Goal: Find specific page/section: Find specific page/section

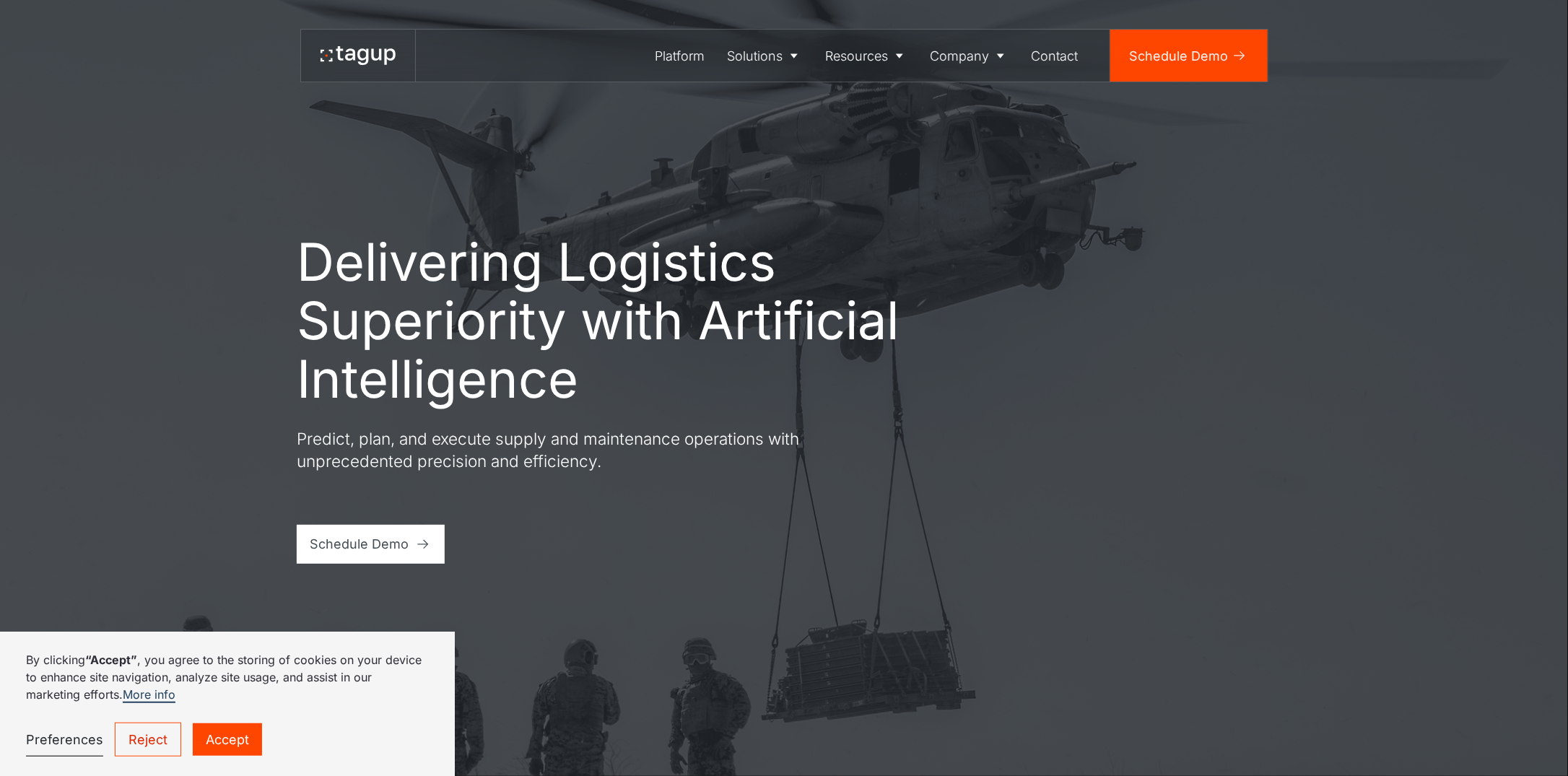
click at [215, 755] on link "Accept" at bounding box center [227, 740] width 70 height 32
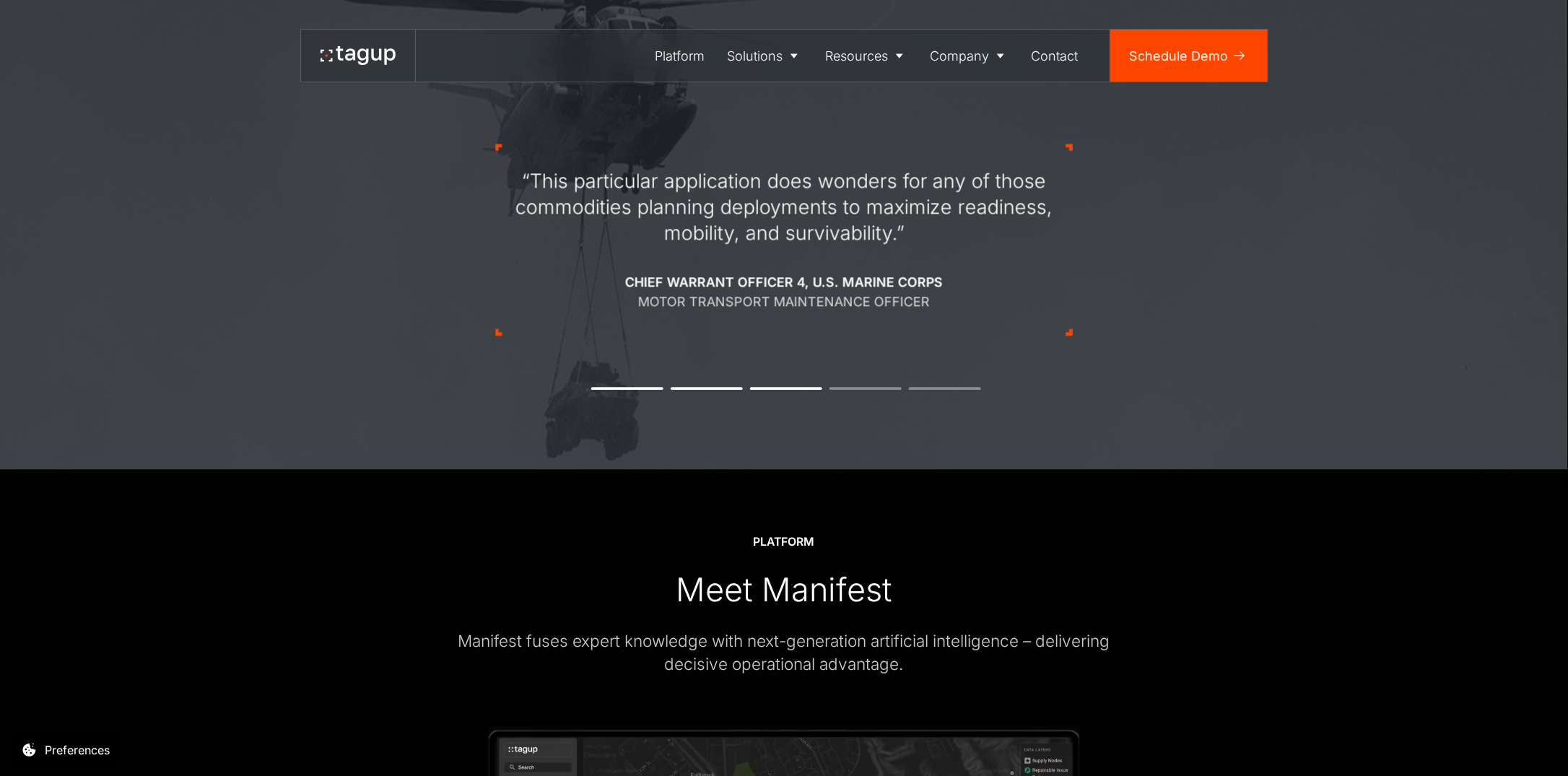
scroll to position [1588, 0]
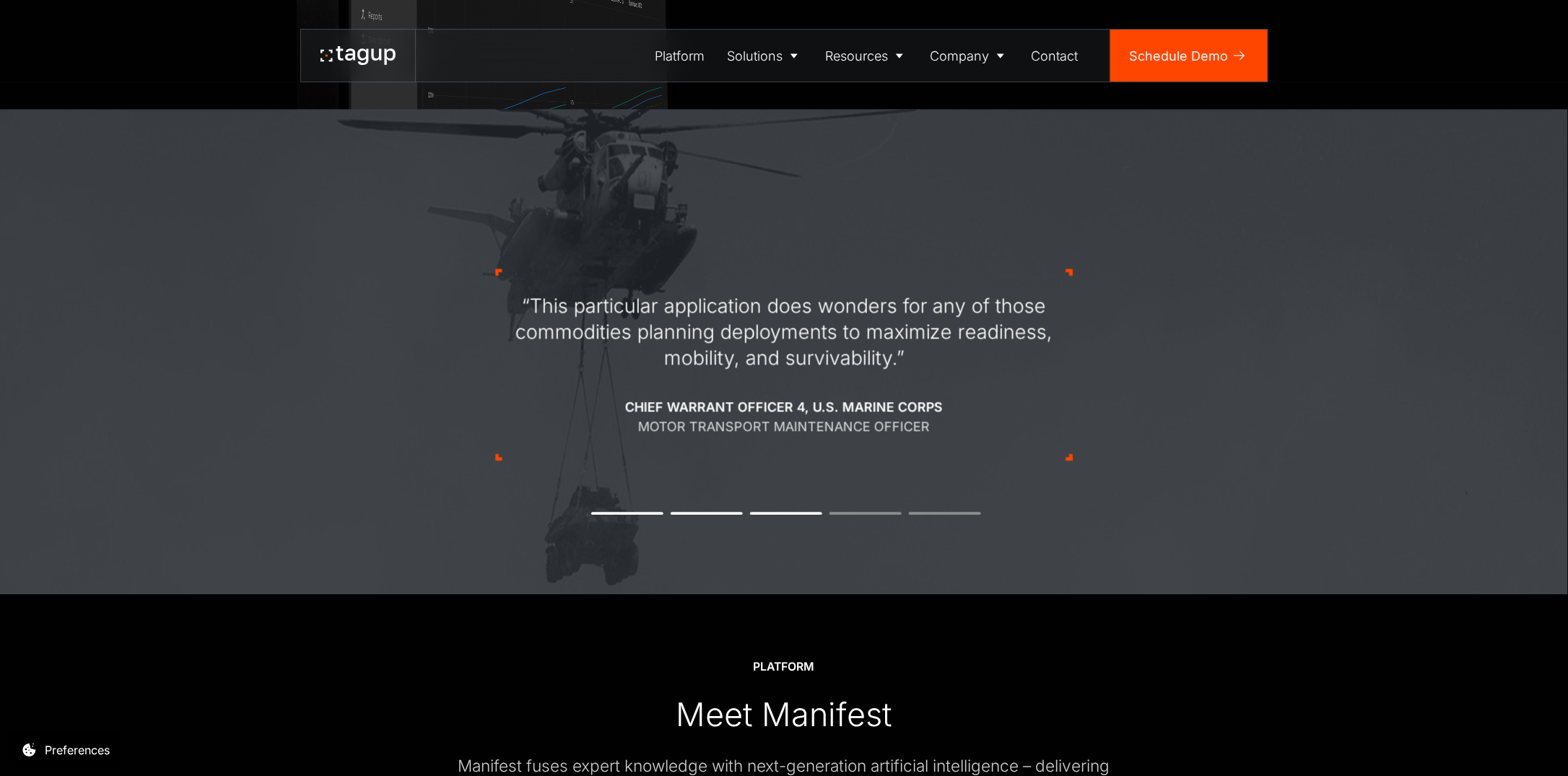
click at [614, 513] on button "1" at bounding box center [627, 513] width 73 height 3
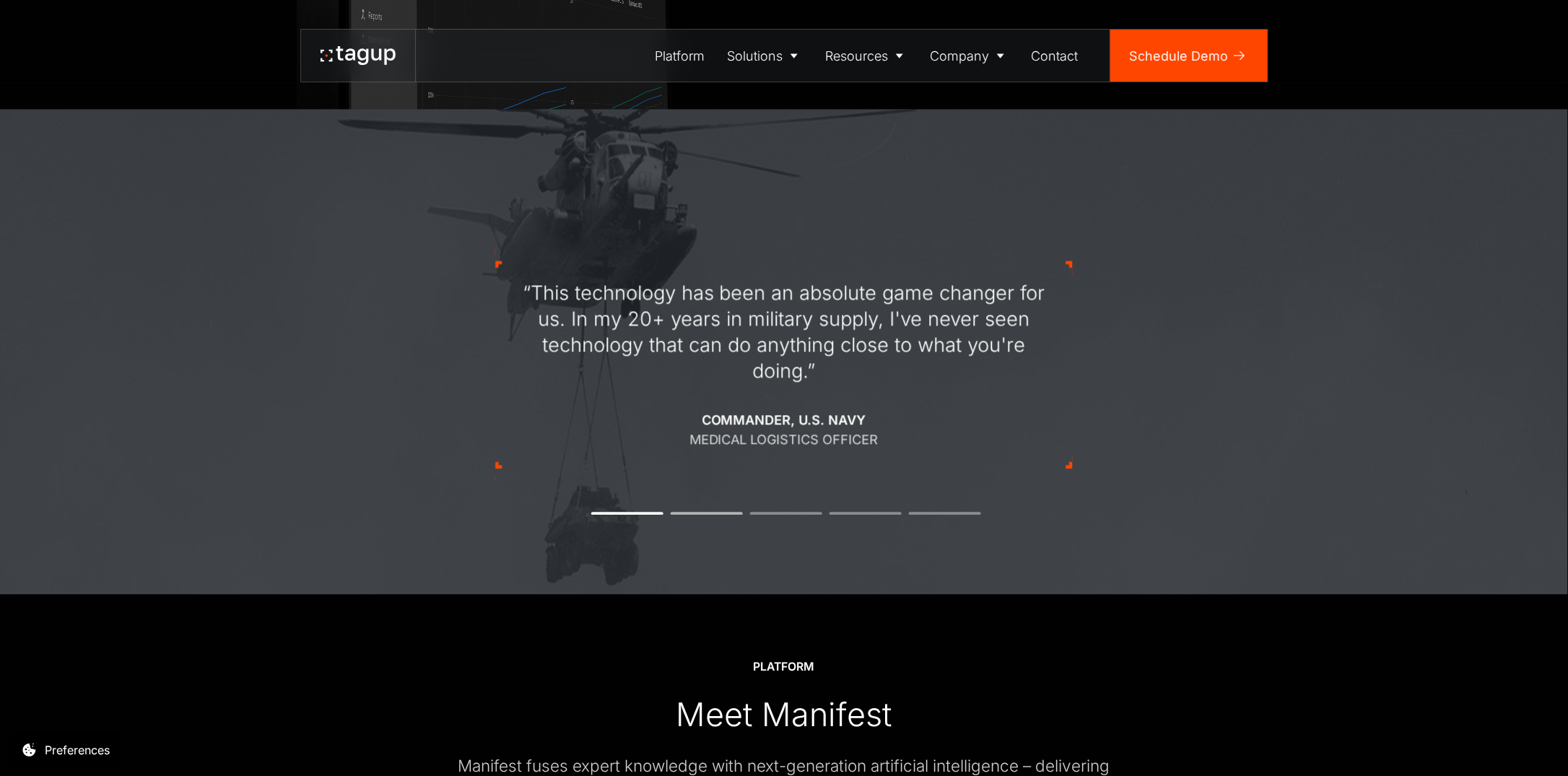
click at [727, 514] on li "2" at bounding box center [707, 513] width 73 height 3
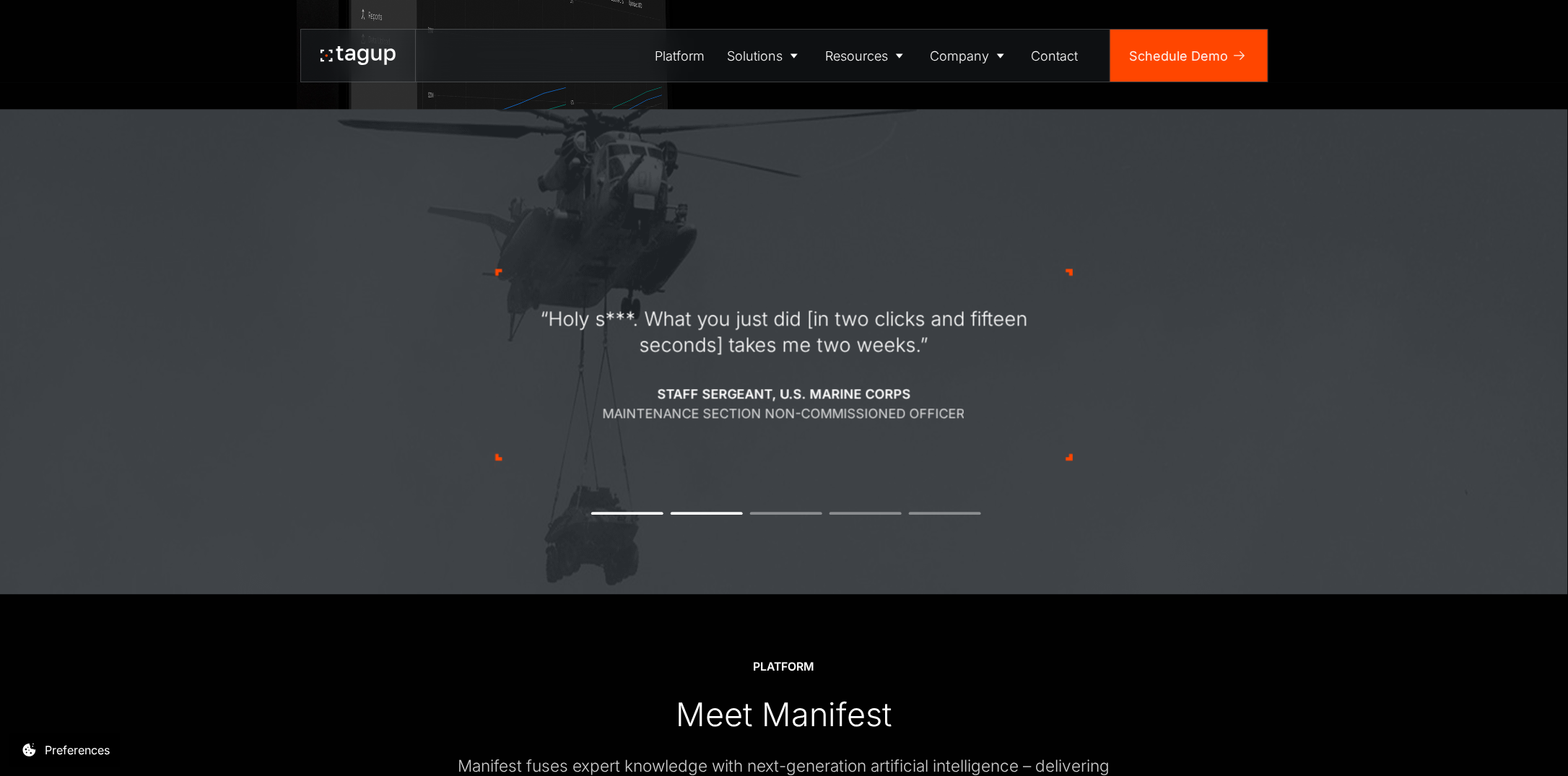
click at [780, 511] on div "“Holy s***. What you just did [in two clicks and fifteen seconds] takes me two …" at bounding box center [784, 365] width 577 height 329
click at [781, 514] on li "3" at bounding box center [786, 513] width 73 height 3
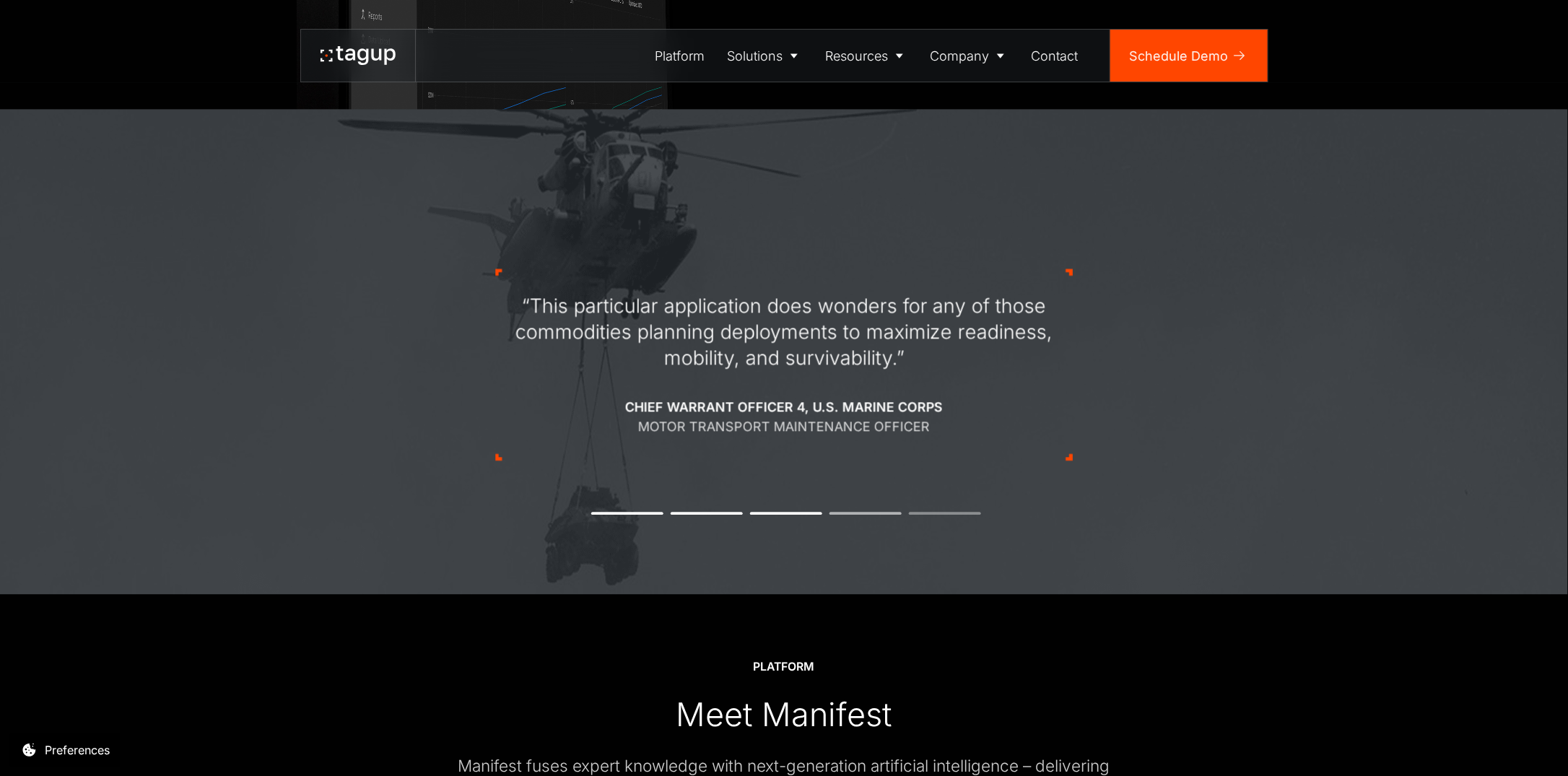
click at [851, 514] on li "4" at bounding box center [866, 513] width 73 height 3
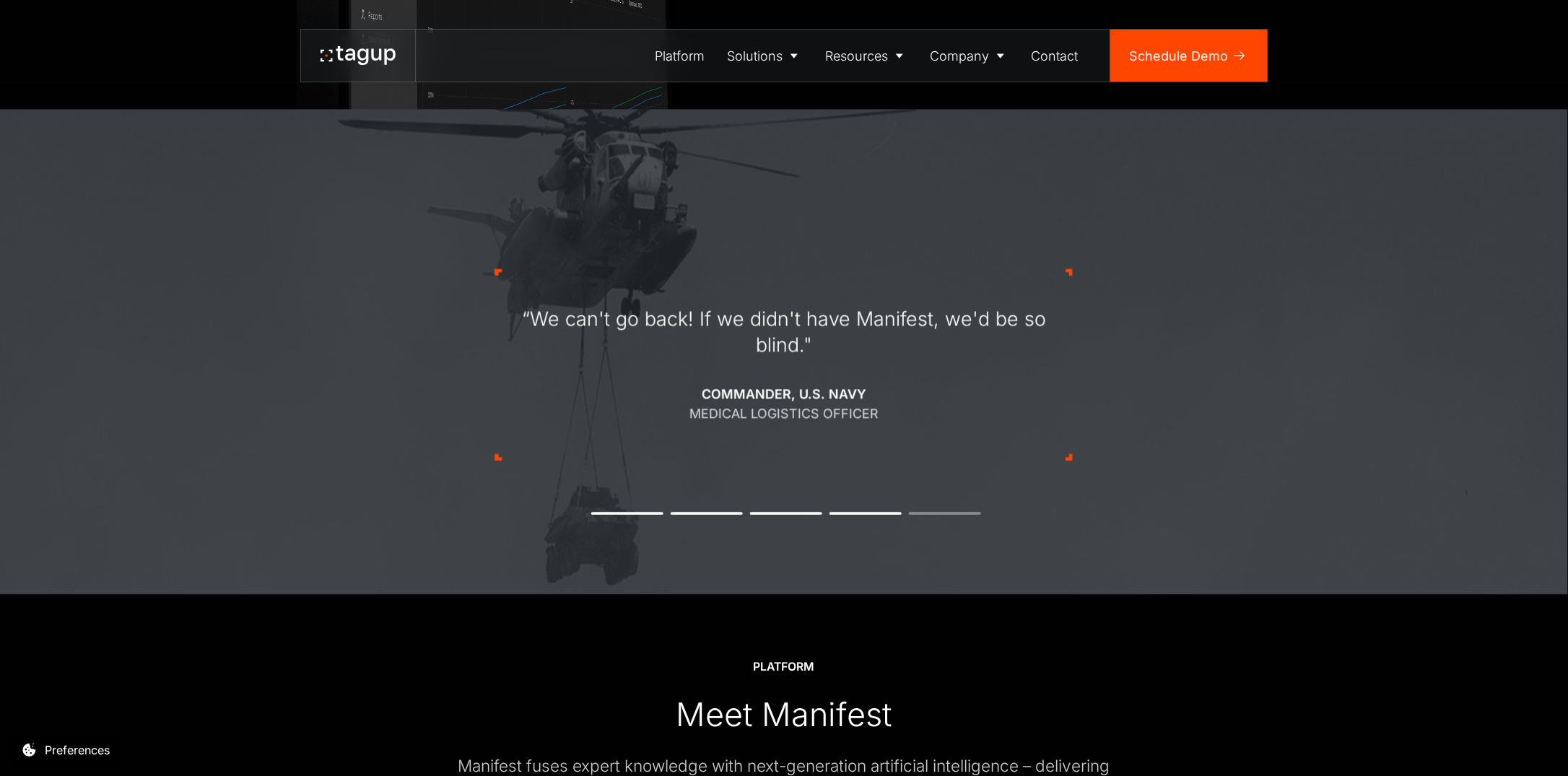
scroll to position [1661, 0]
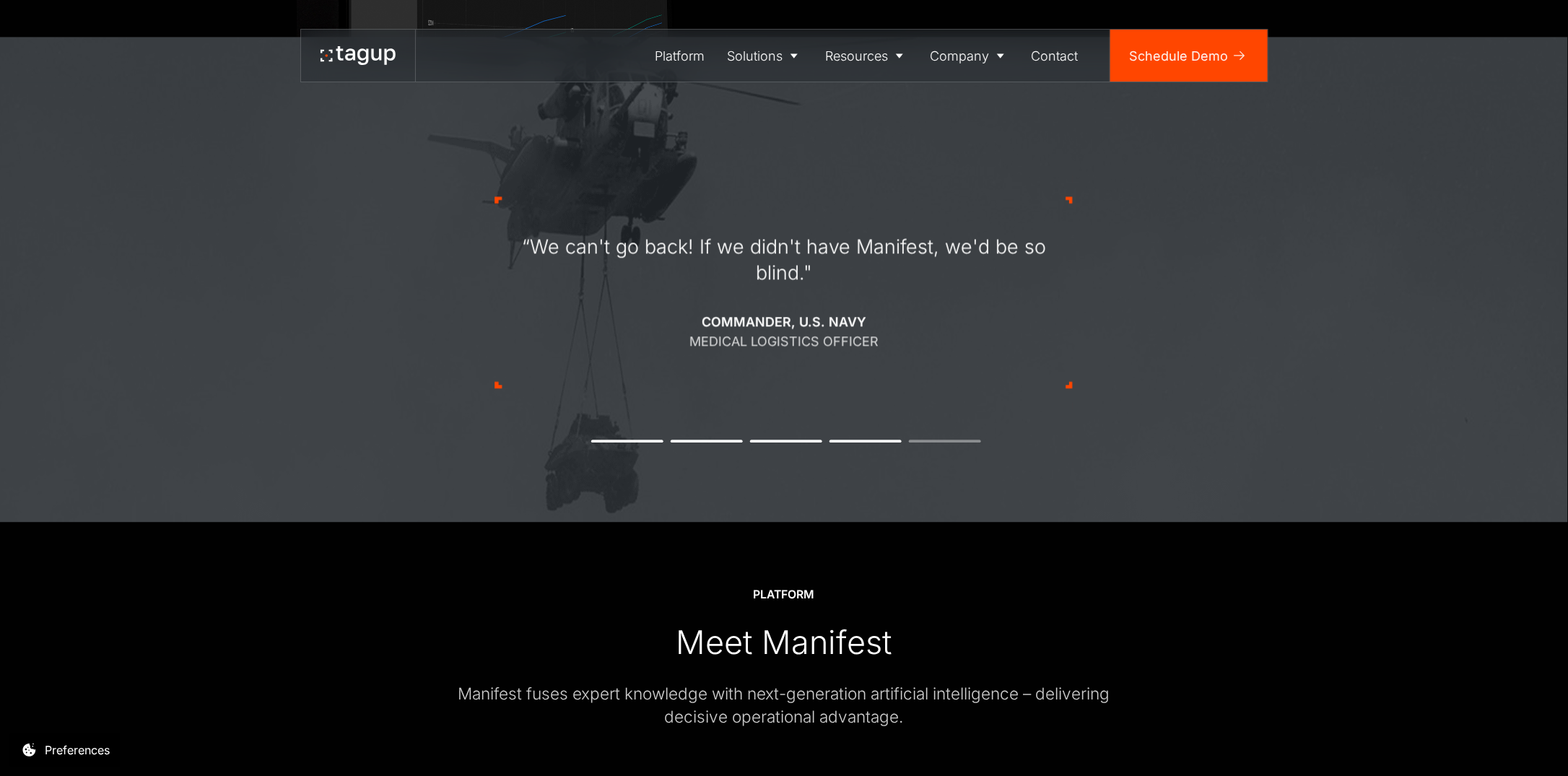
click at [930, 439] on div "“We can't go back! If we didn't have Manifest, we'd be so blind." Commander, [D…" at bounding box center [784, 292] width 577 height 329
click at [930, 443] on div "“We can't go back! If we didn't have Manifest, we'd be so blind." Commander, [D…" at bounding box center [784, 292] width 577 height 329
click at [930, 443] on li "5" at bounding box center [945, 441] width 73 height 3
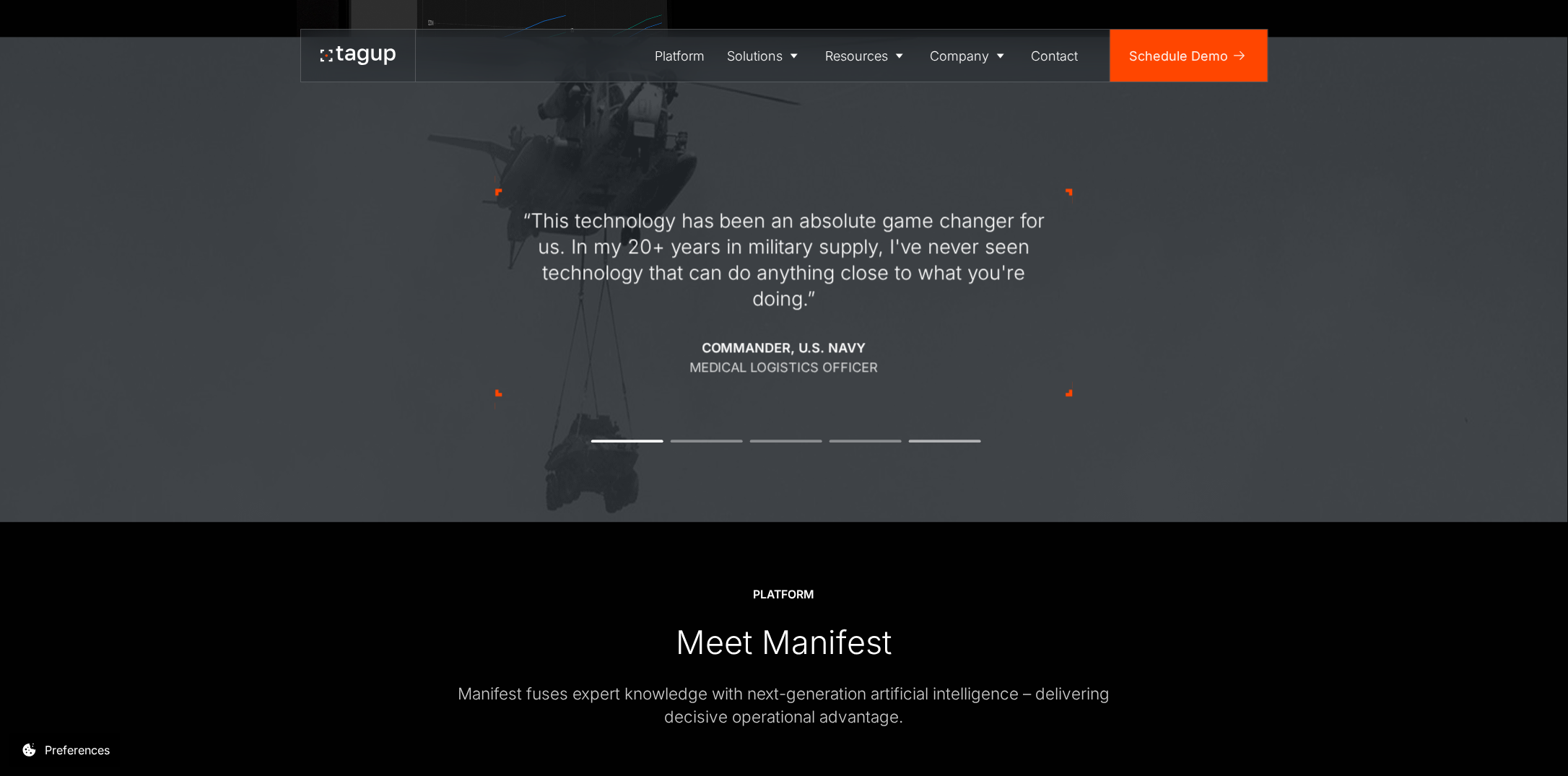
click at [924, 440] on li "5" at bounding box center [945, 441] width 73 height 3
click at [938, 442] on li "5" at bounding box center [945, 441] width 73 height 3
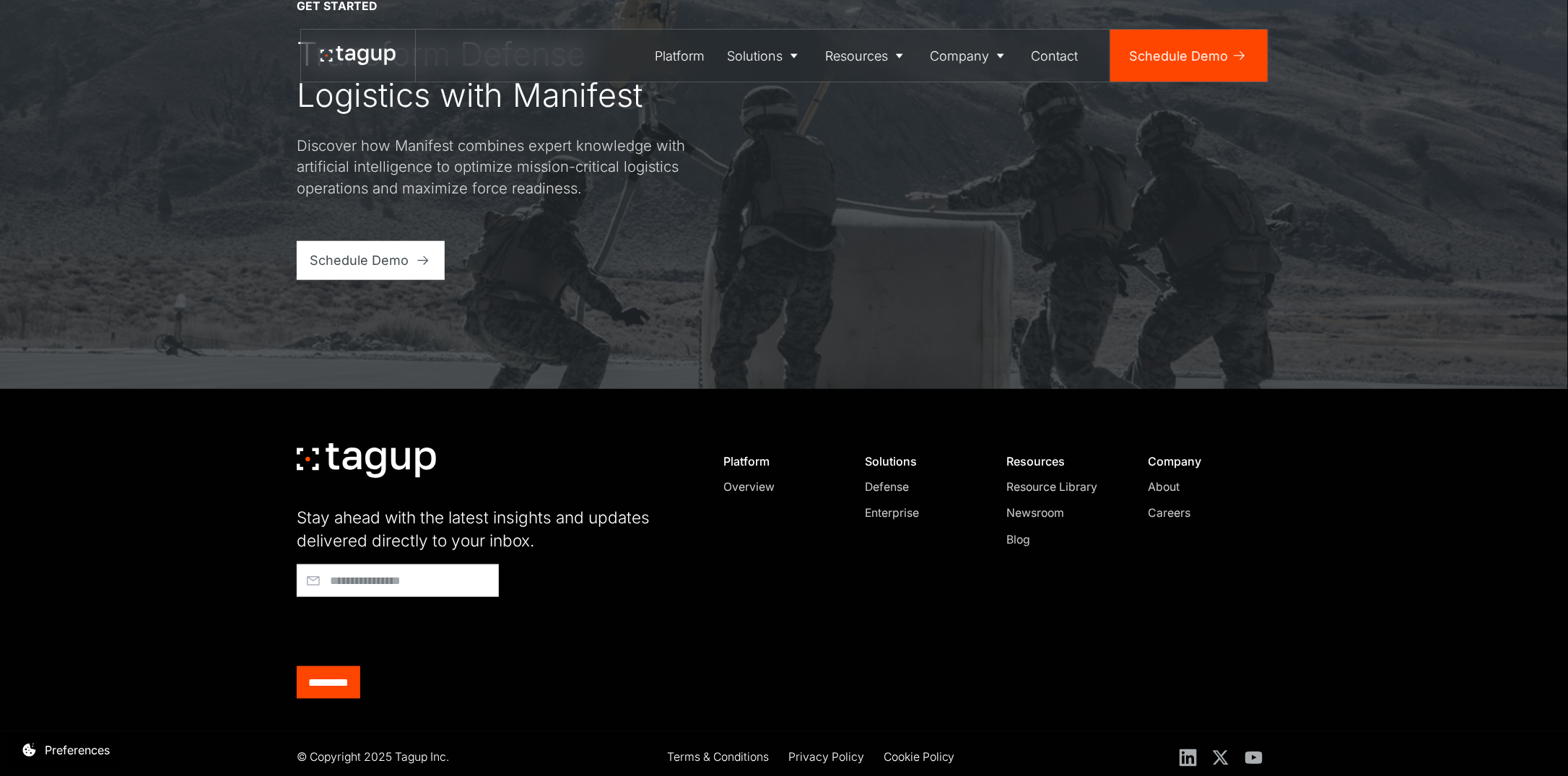
scroll to position [6162, 0]
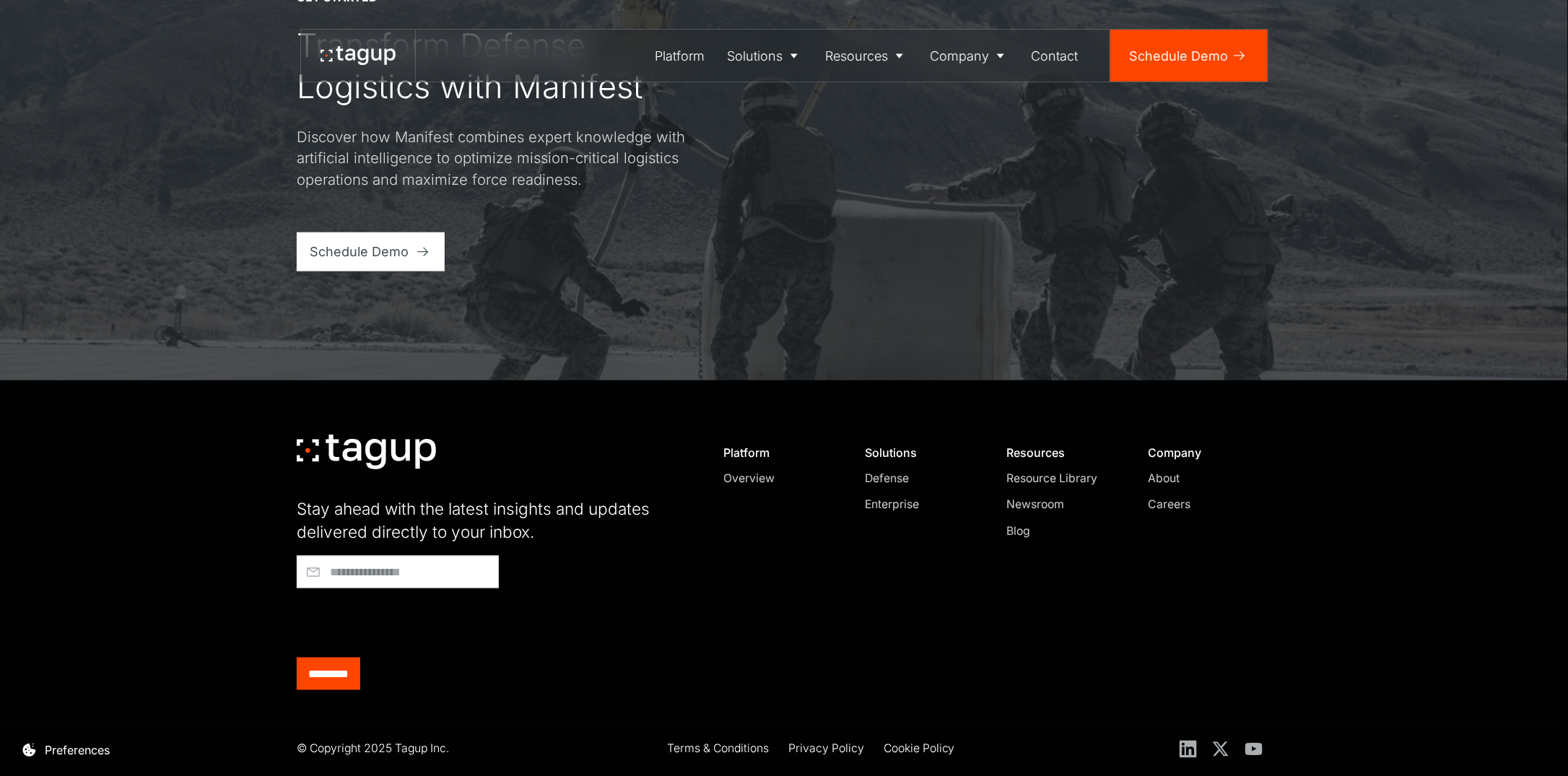
click at [1172, 504] on div "Careers" at bounding box center [1203, 505] width 111 height 17
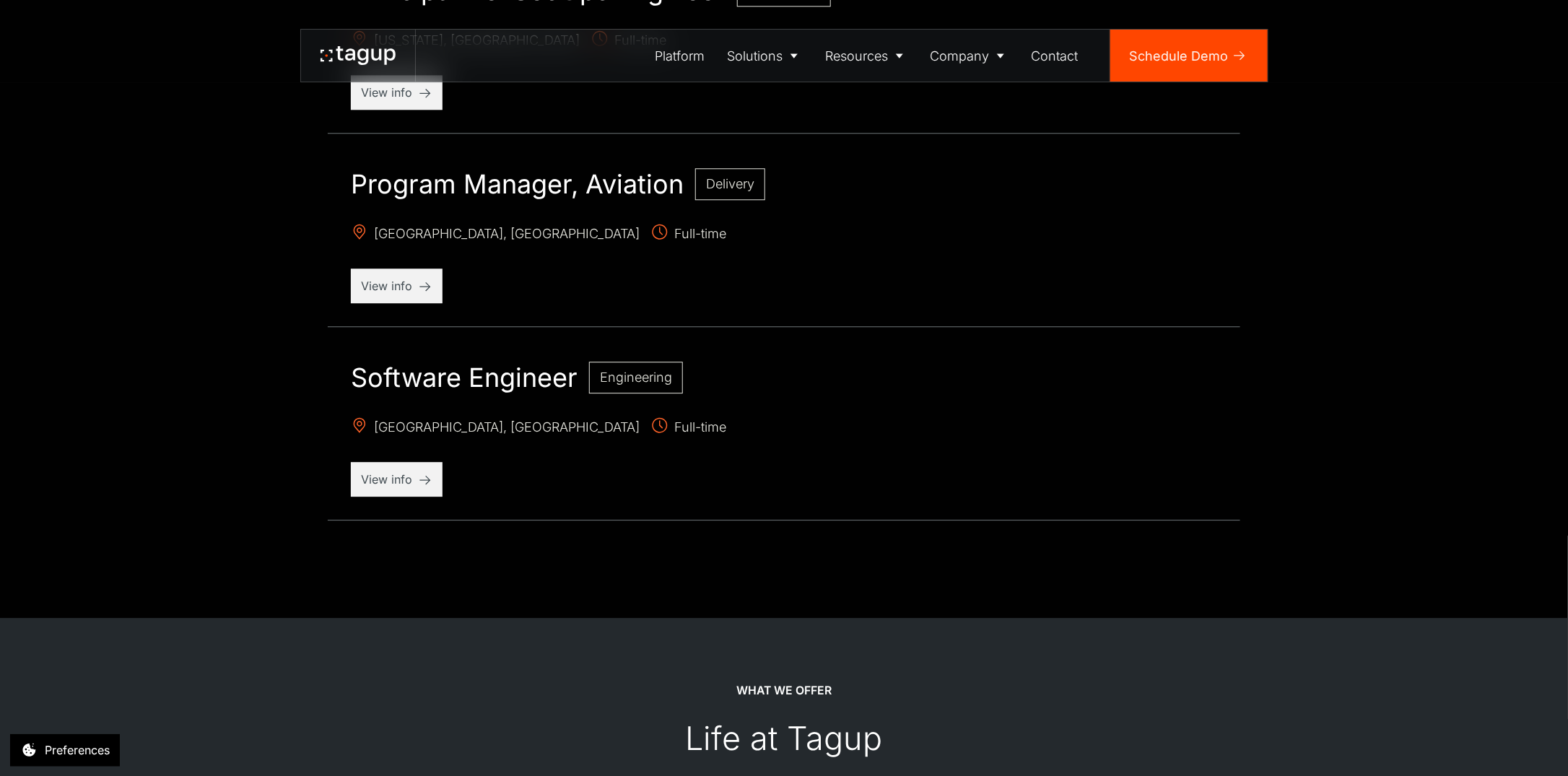
scroll to position [1877, 0]
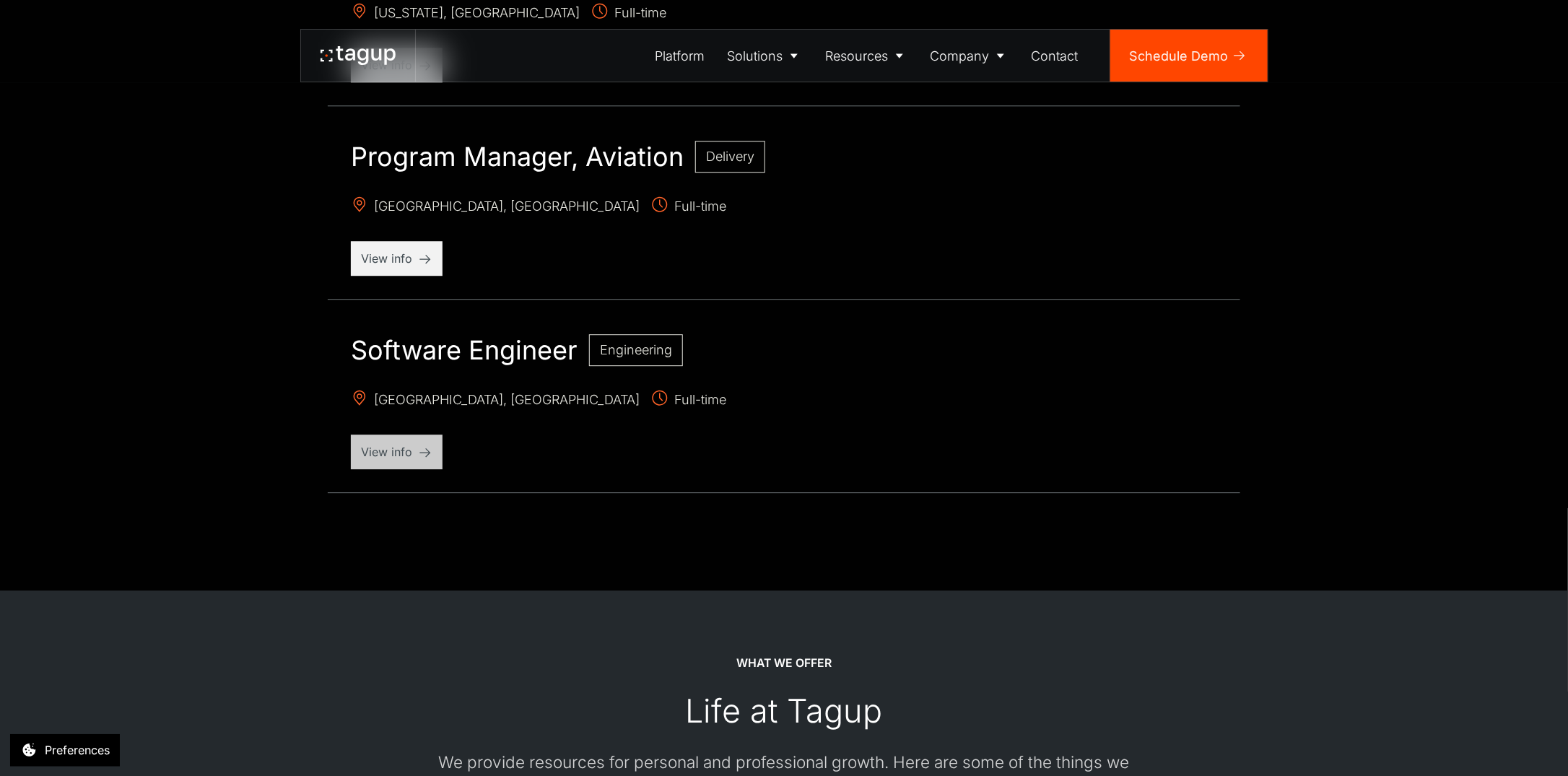
click at [385, 443] on p "View info" at bounding box center [396, 451] width 72 height 17
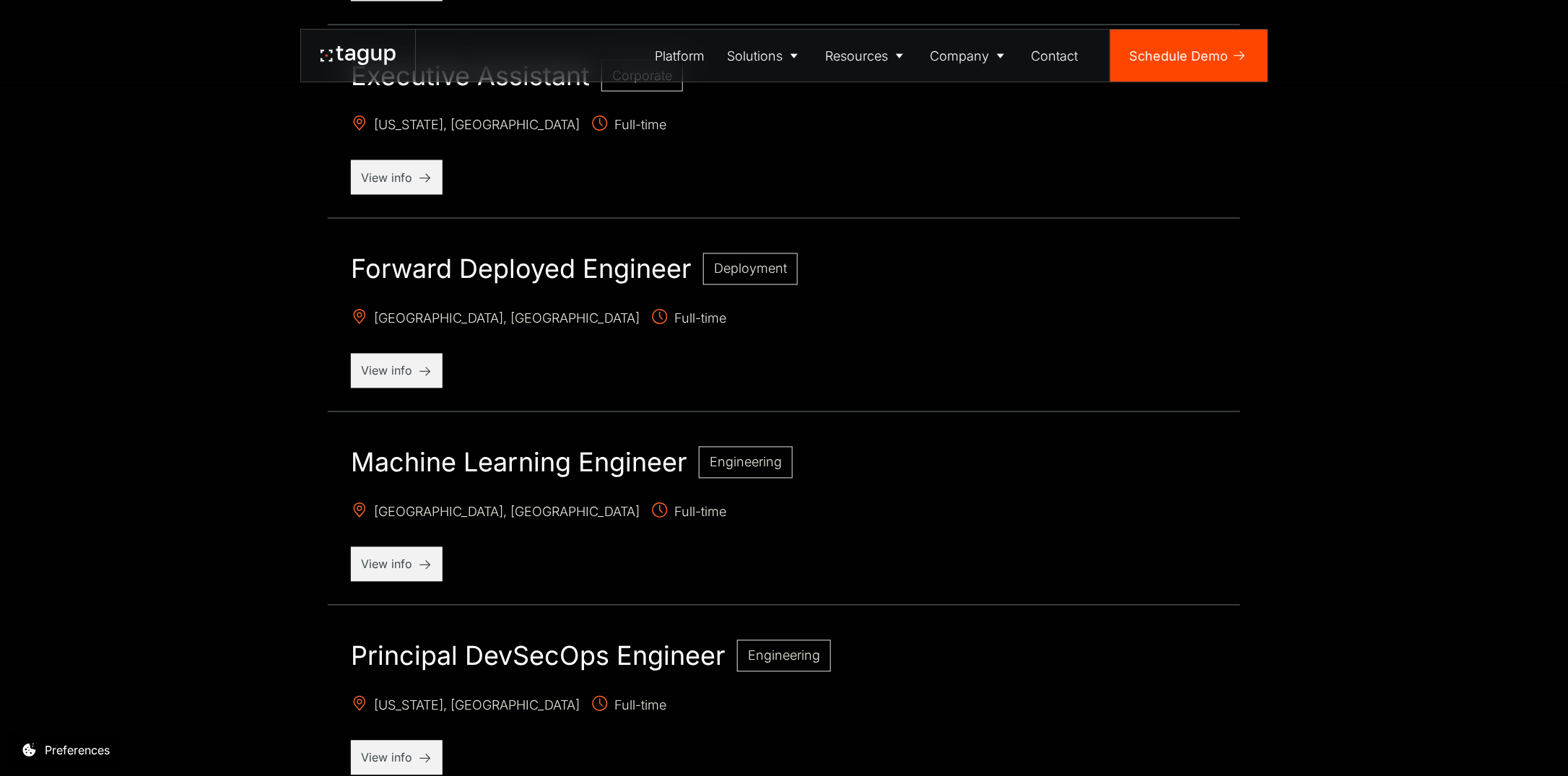
scroll to position [1155, 0]
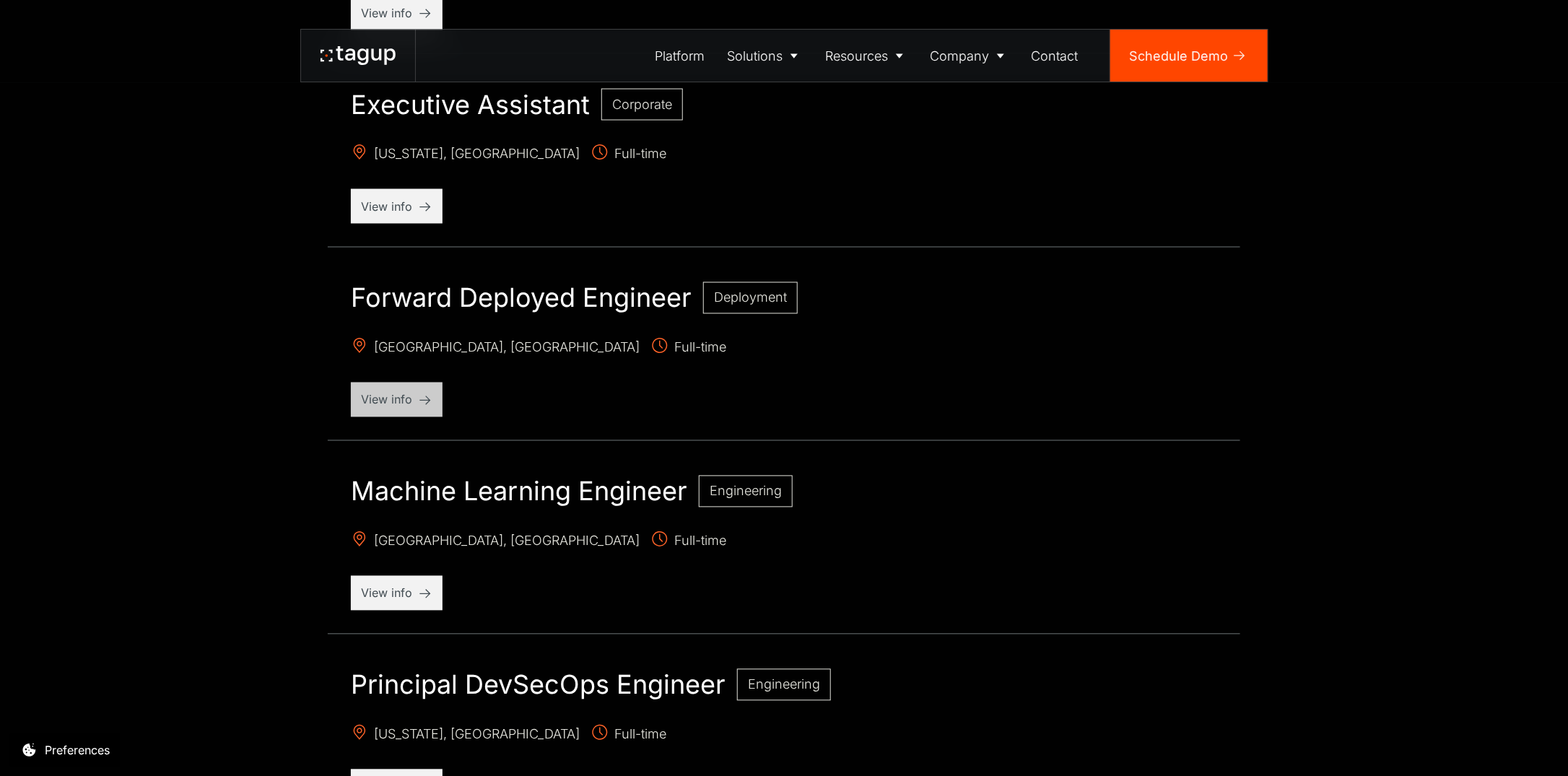
click at [382, 394] on p "View info" at bounding box center [396, 400] width 72 height 17
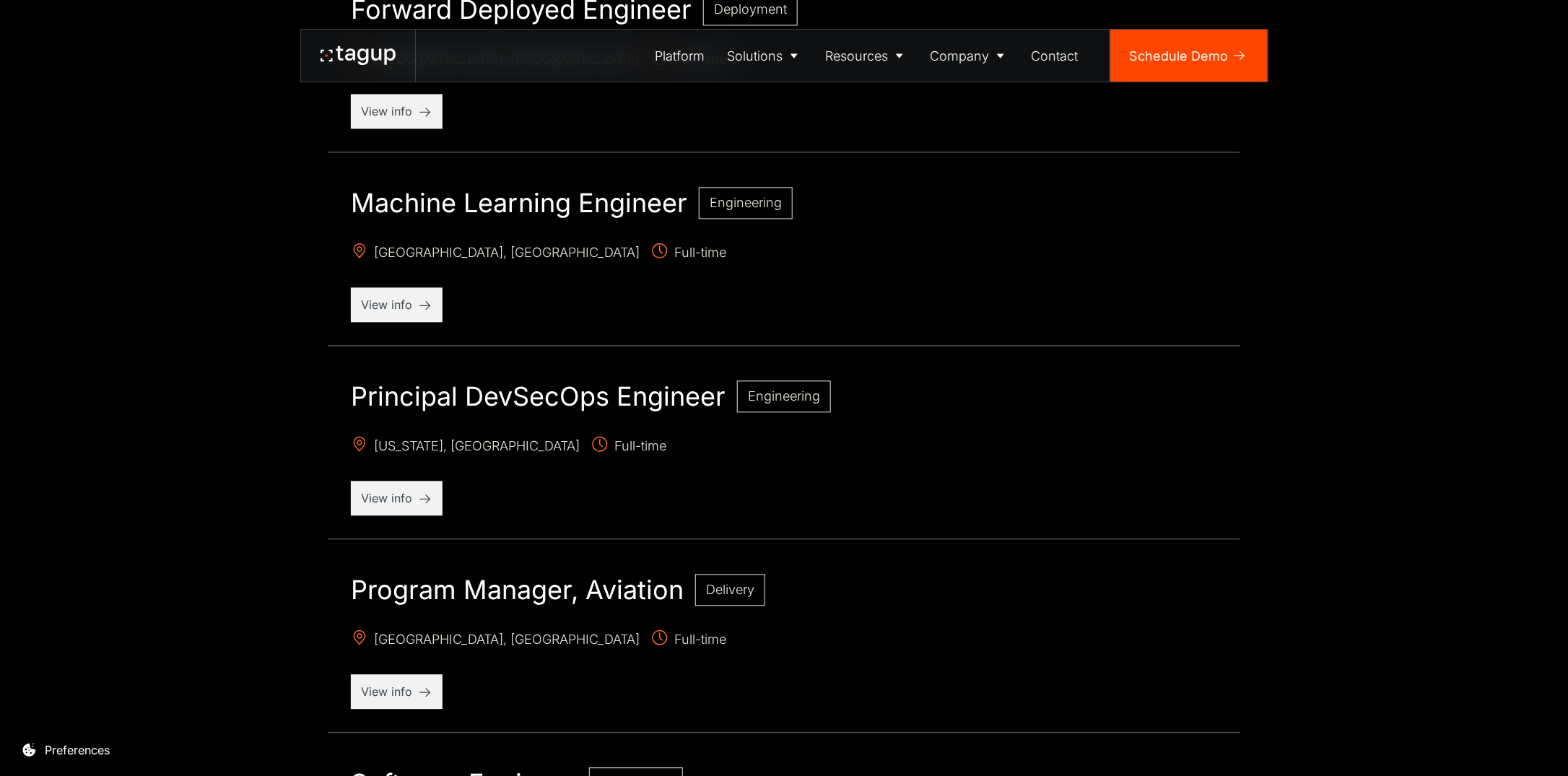
scroll to position [1516, 0]
